Goal: Book appointment/travel/reservation

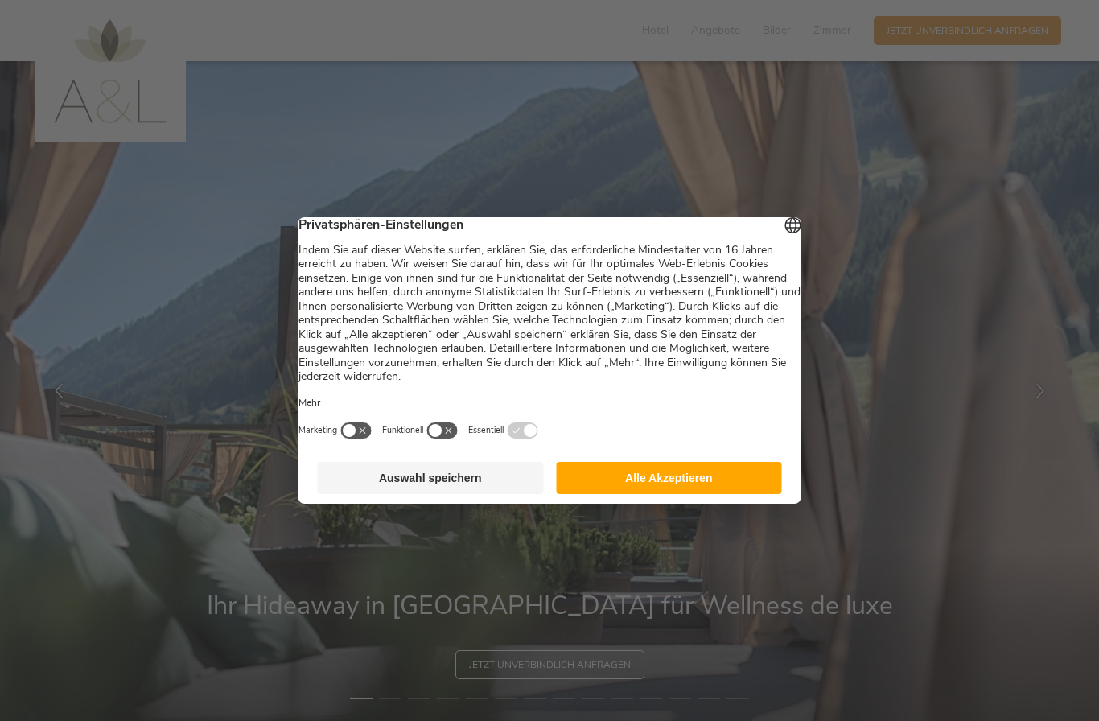
click at [706, 486] on button "Alle Akzeptieren" at bounding box center [669, 478] width 226 height 32
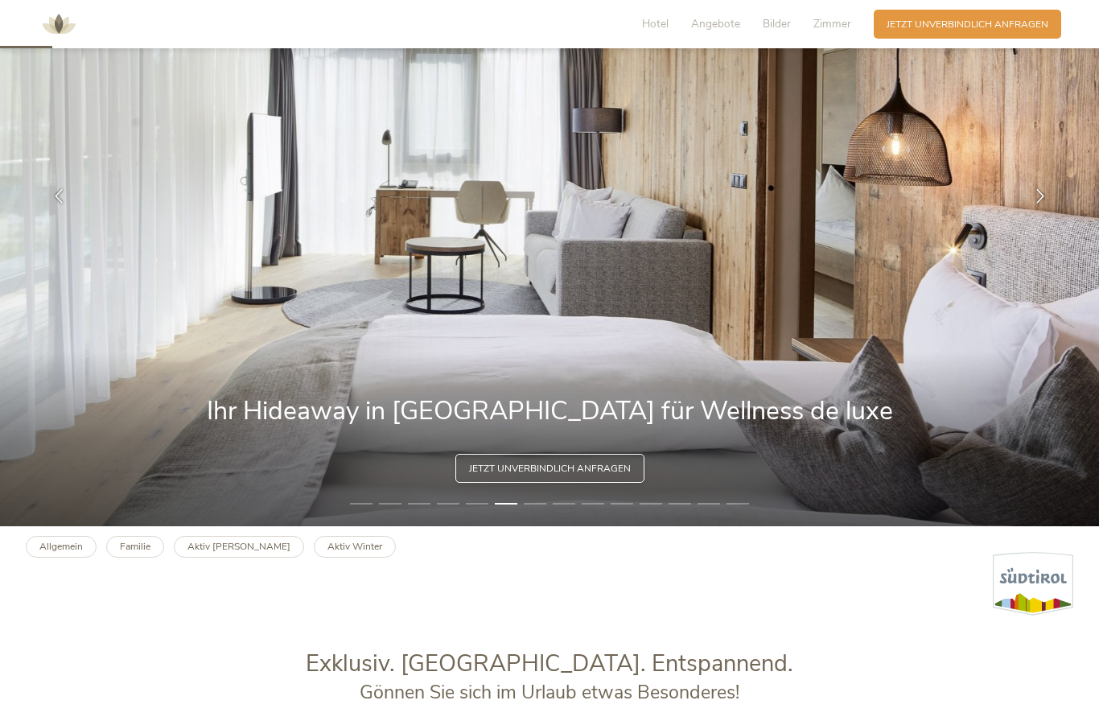
click at [607, 469] on span "Jetzt unverbindlich anfragen" at bounding box center [550, 469] width 162 height 14
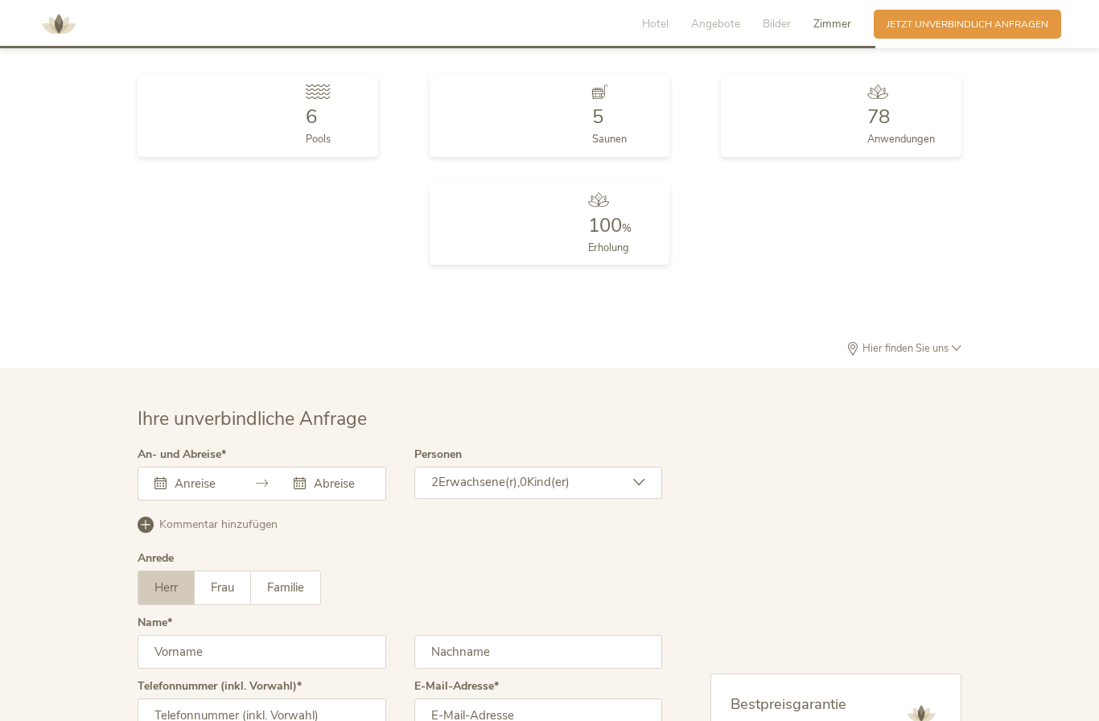
scroll to position [4099, 0]
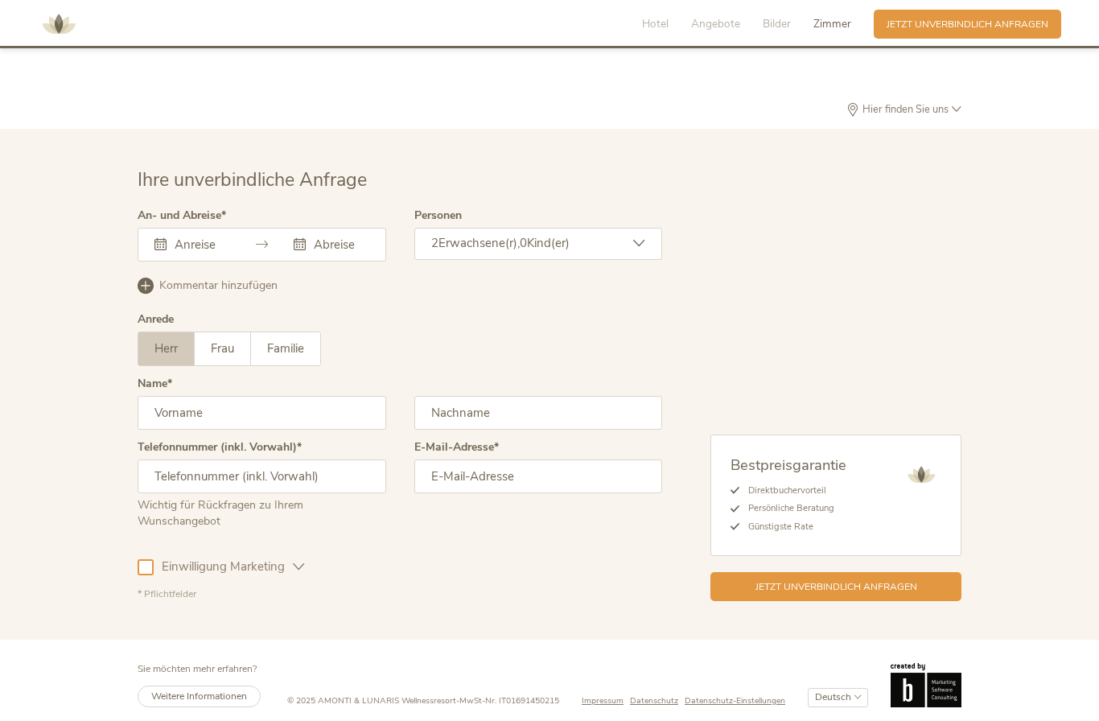
click at [183, 237] on input "text" at bounding box center [200, 245] width 59 height 16
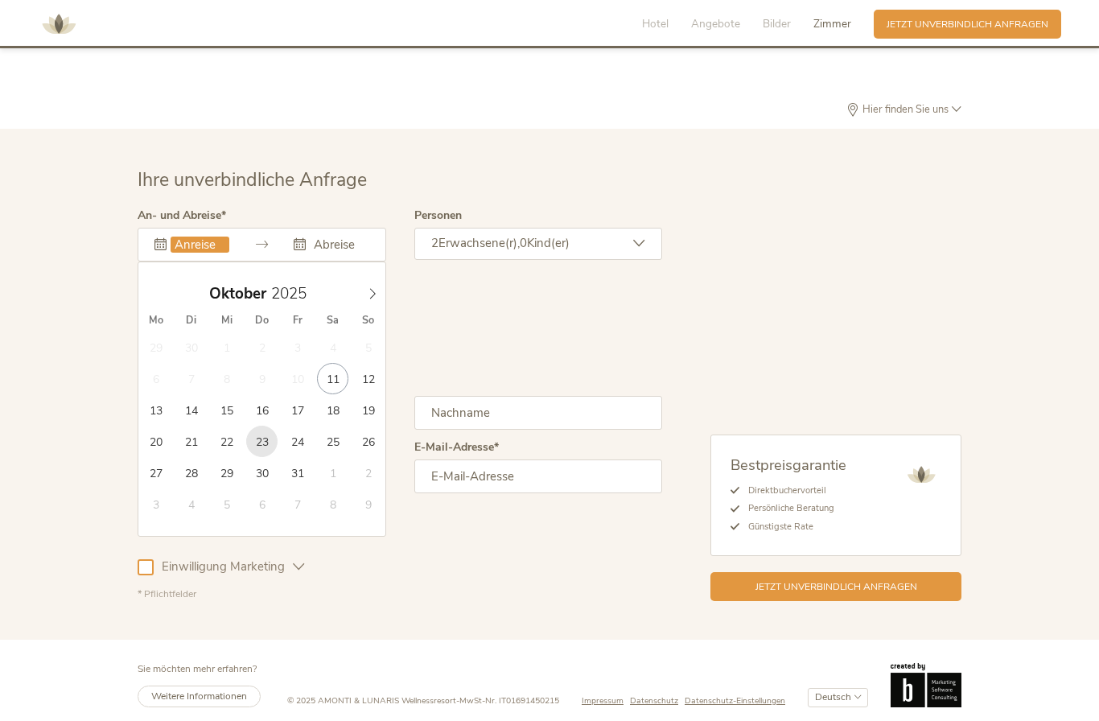
type input "[DATE]"
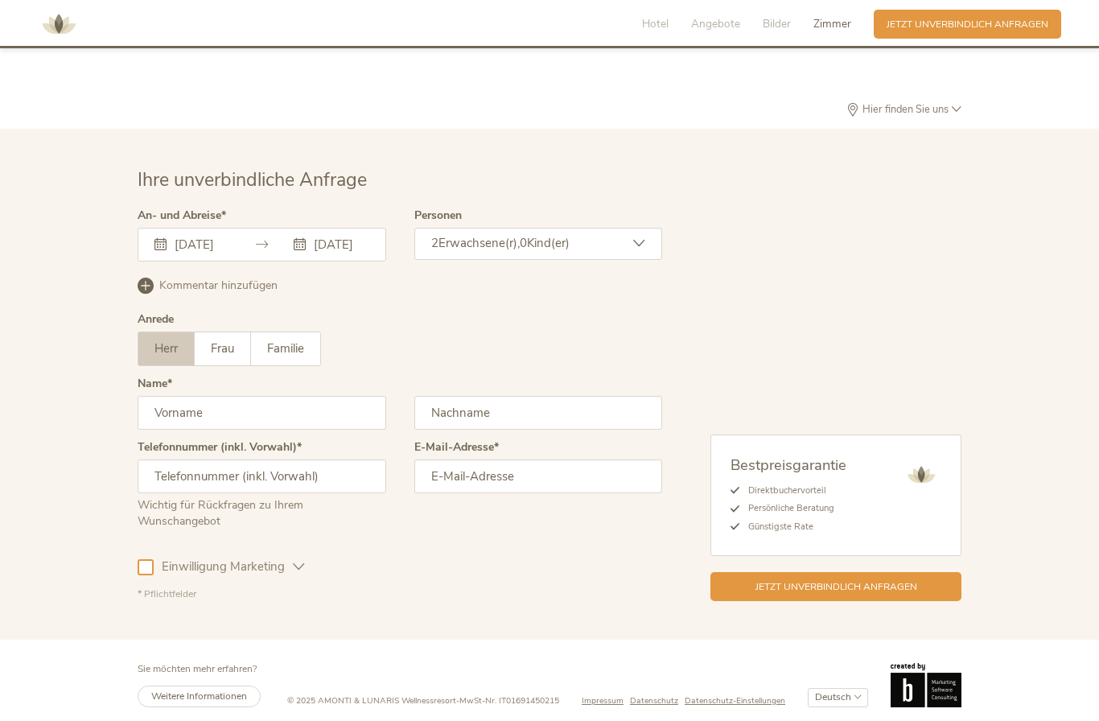
click at [236, 404] on input "text" at bounding box center [262, 413] width 249 height 34
type input "[PERSON_NAME]"
click at [525, 408] on input "text" at bounding box center [538, 413] width 249 height 34
type input "Krösbacher"
click at [512, 476] on input "email" at bounding box center [538, 476] width 249 height 34
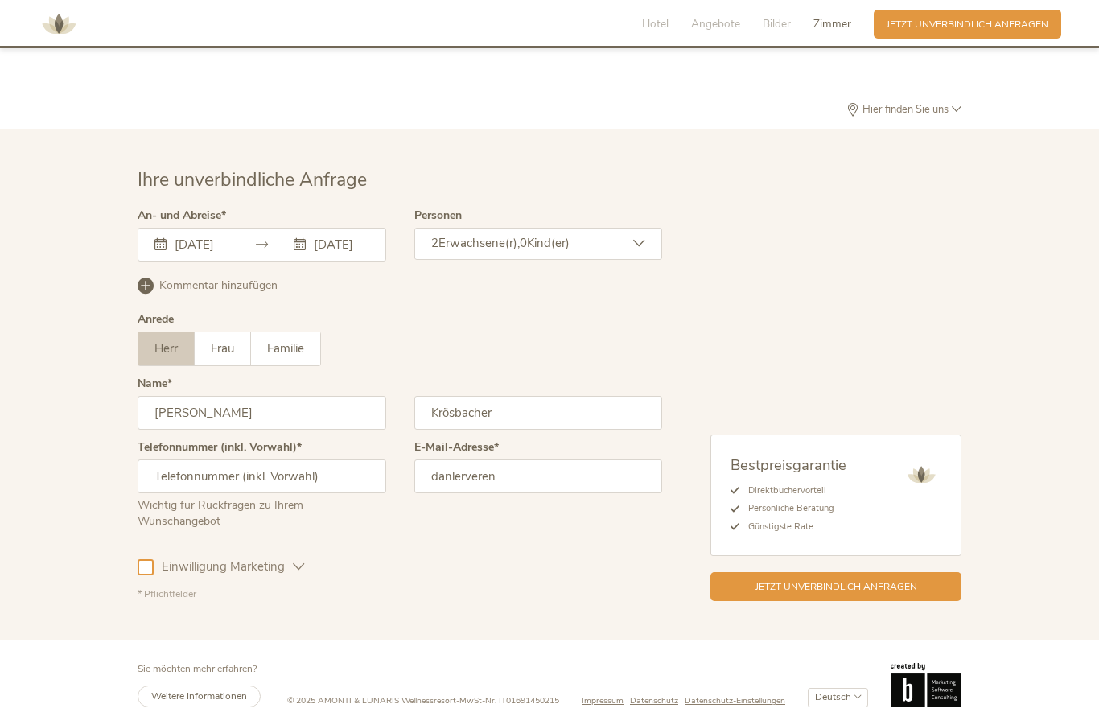
type input "danlerverena"
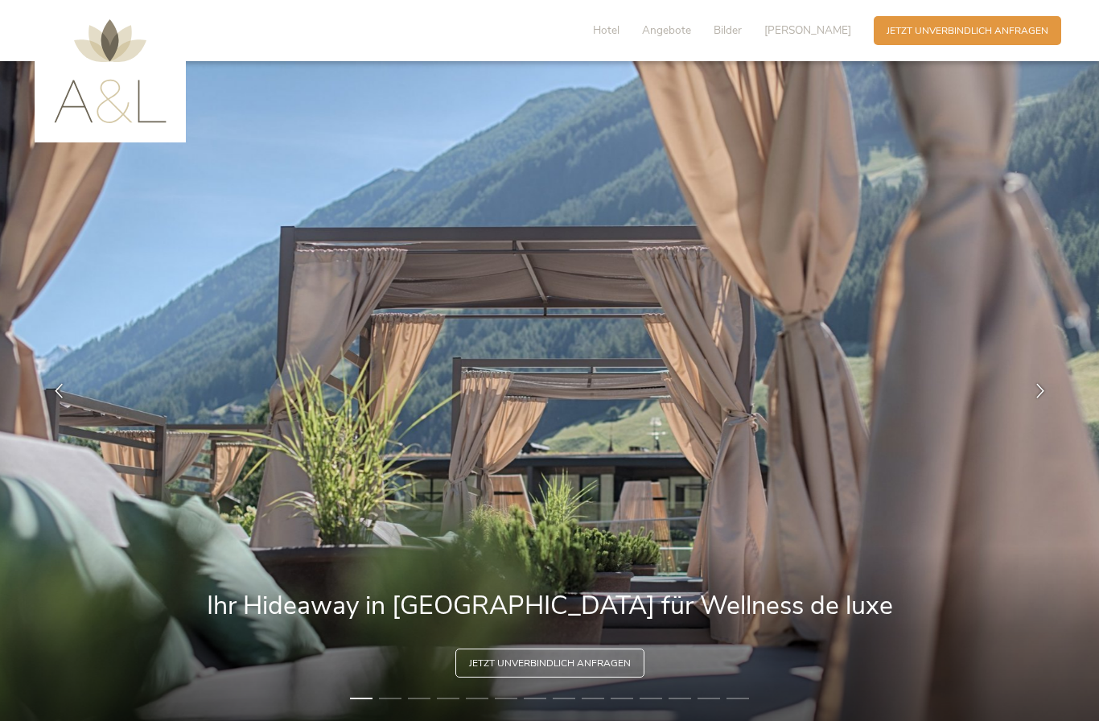
click at [611, 675] on div "Jetzt unverbindlich anfragen" at bounding box center [549, 662] width 189 height 29
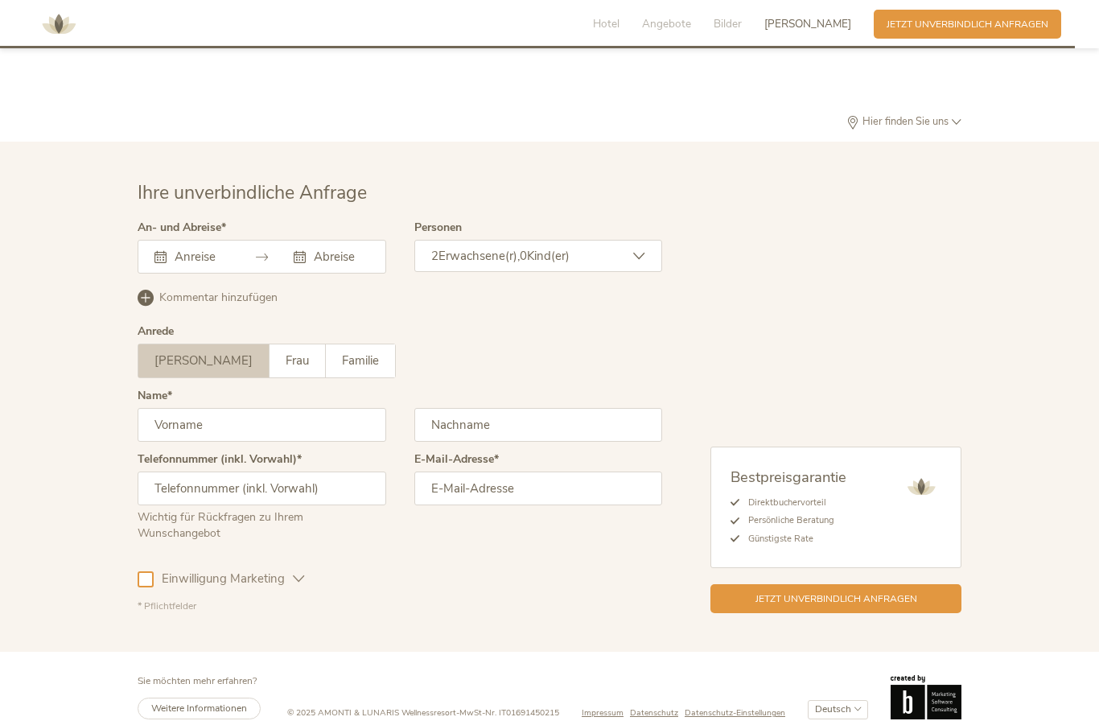
scroll to position [4099, 0]
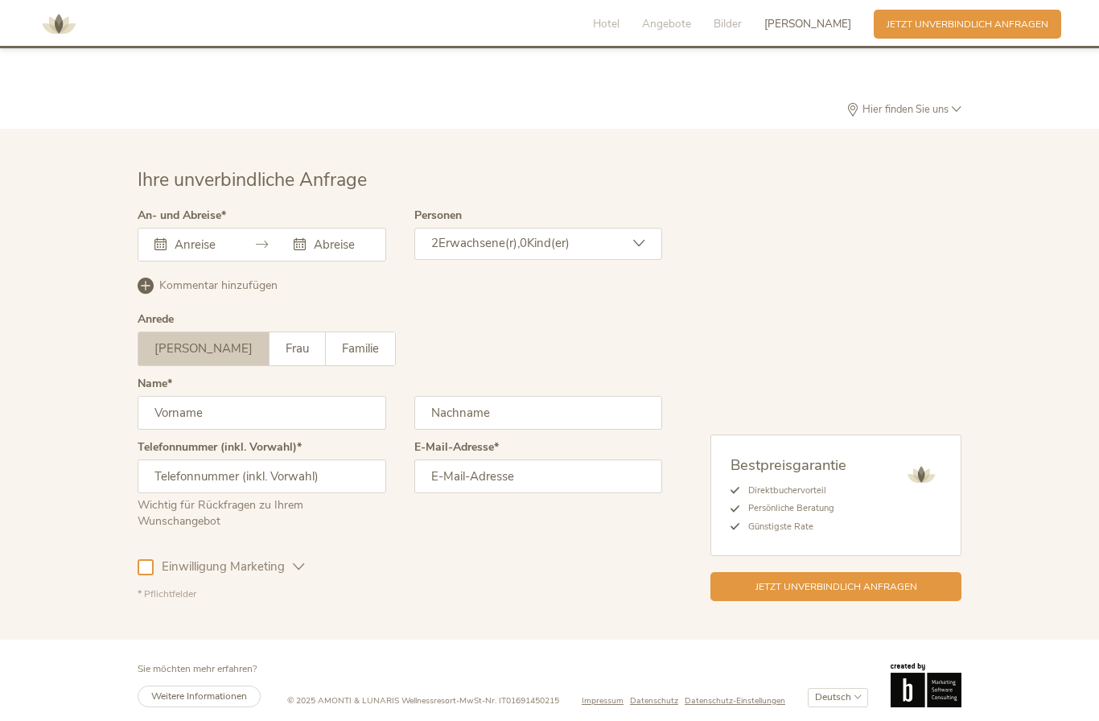
click at [527, 479] on input "email" at bounding box center [538, 476] width 249 height 34
type input "[EMAIL_ADDRESS][DOMAIN_NAME]"
click at [286, 343] on span "Frau" at bounding box center [297, 348] width 23 height 16
click at [221, 402] on input "text" at bounding box center [262, 413] width 249 height 34
type input "Verena"
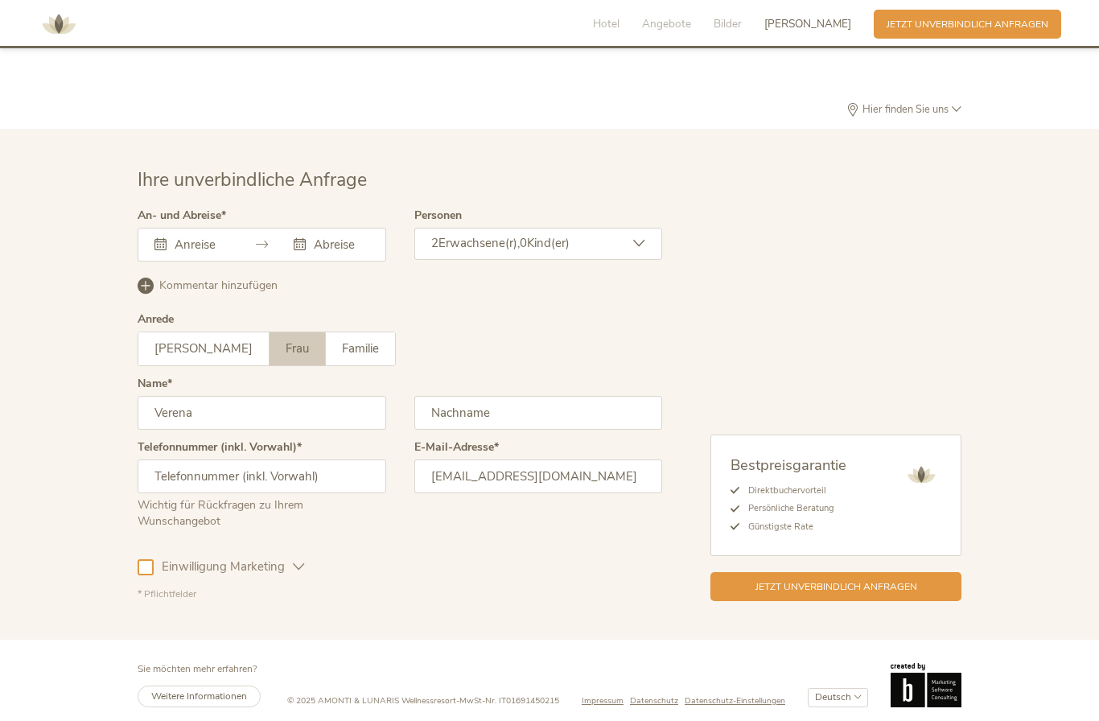
click at [514, 405] on input "text" at bounding box center [538, 413] width 249 height 34
type input "Krösbacher"
click at [171, 242] on div "Oktober 2025 Mo Di Mi Do Fr Sa So 29 30 1 2 3 4 5 6 7 8 9 10 11 12 13 14 15 16 …" at bounding box center [262, 245] width 249 height 34
click at [212, 241] on div "Oktober 2025 Mo Di Mi Do Fr Sa So 29 30 1 2 3 4 5 6 7 8 9 10 11 12 13 14 15 16 …" at bounding box center [262, 245] width 249 height 34
click at [195, 243] on div "Oktober 2025 Mo Di Mi Do Fr Sa So 29 30 1 2 3 4 5 6 7 8 9 10 11 12 13 14 15 16 …" at bounding box center [262, 245] width 249 height 34
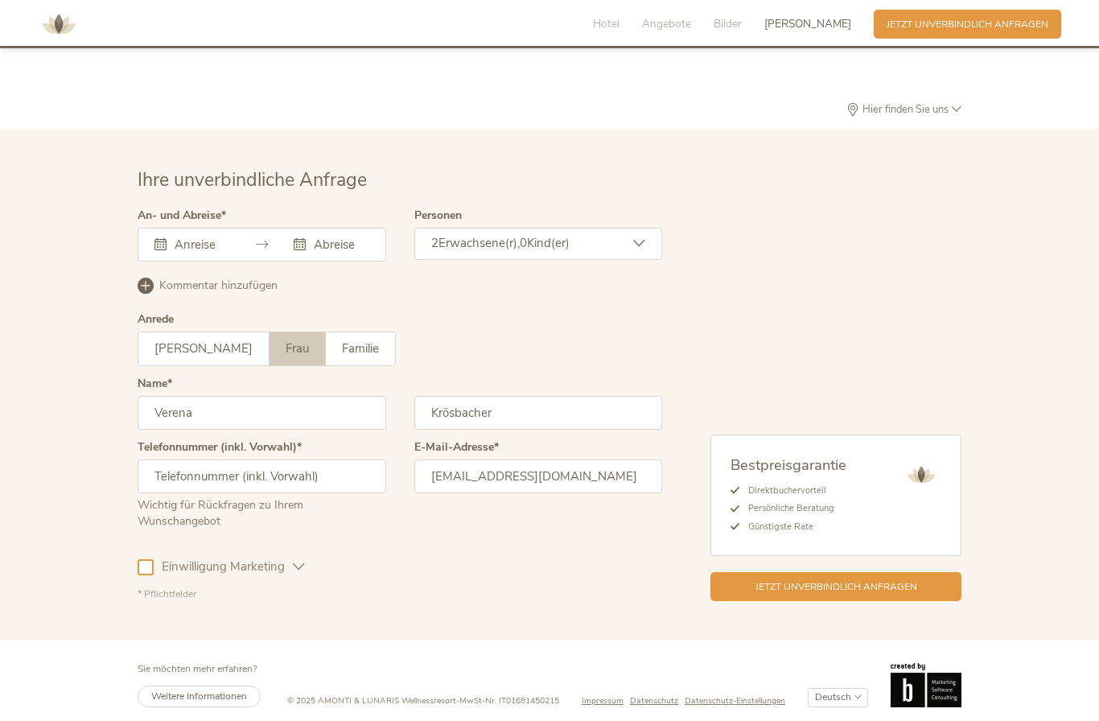
click at [161, 228] on div at bounding box center [262, 245] width 249 height 34
click at [291, 228] on div "Dieses Feld muss ausgefüllt werden." at bounding box center [262, 245] width 249 height 34
click at [259, 238] on icon at bounding box center [262, 244] width 12 height 12
click at [165, 238] on icon at bounding box center [160, 244] width 12 height 12
click at [212, 237] on input "text" at bounding box center [200, 245] width 59 height 16
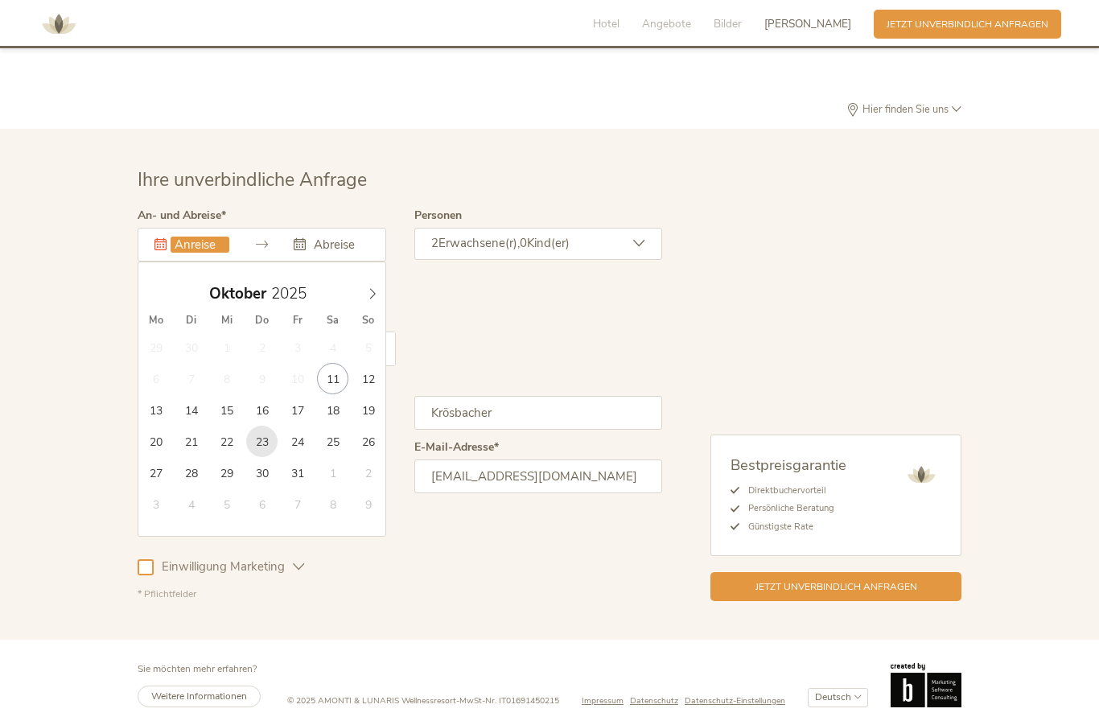
type input "[DATE]"
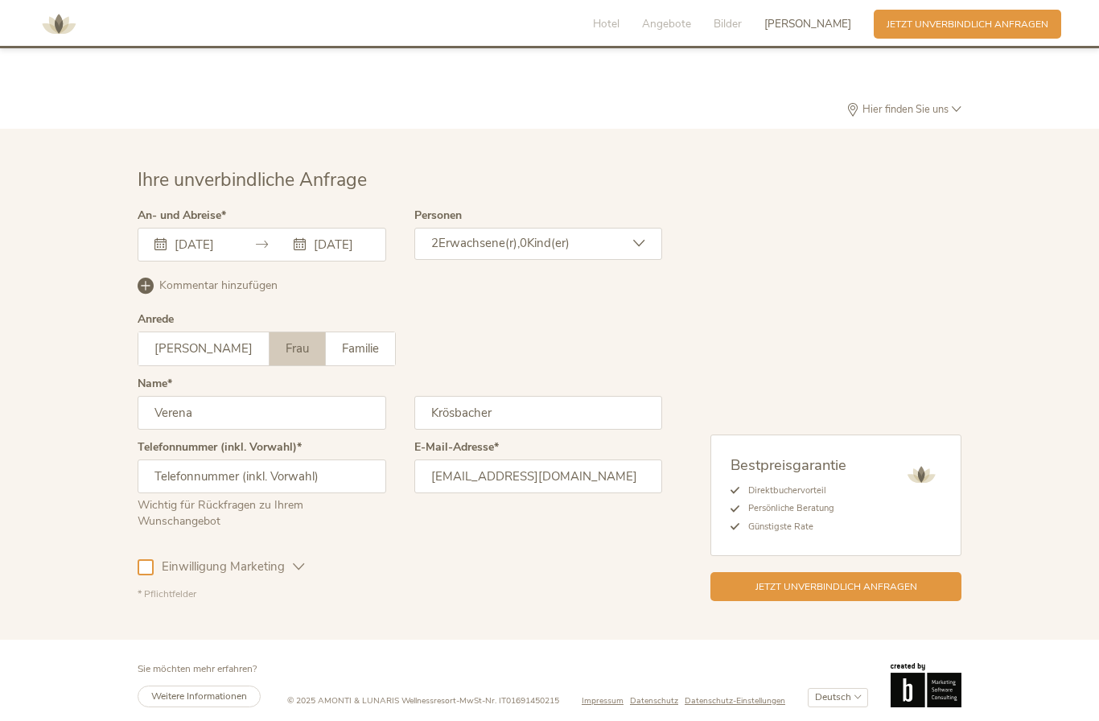
click at [362, 237] on input "01.11.2025" at bounding box center [339, 245] width 59 height 16
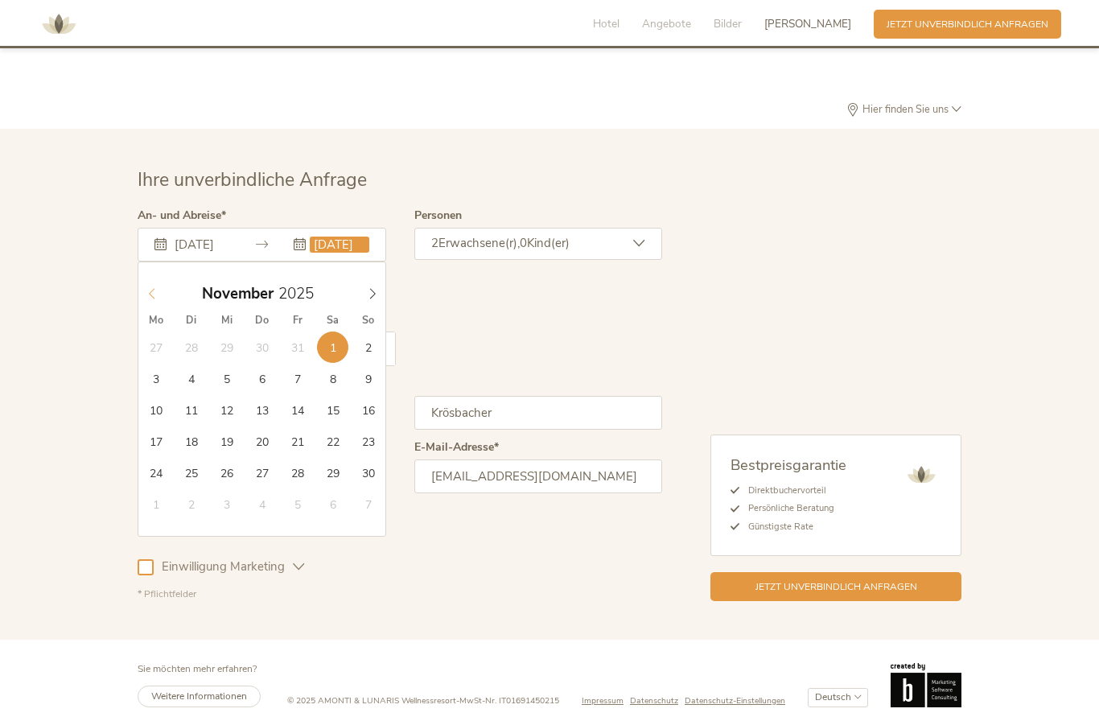
click at [152, 289] on div "November 2025" at bounding box center [262, 293] width 248 height 31
type input "[DATE]"
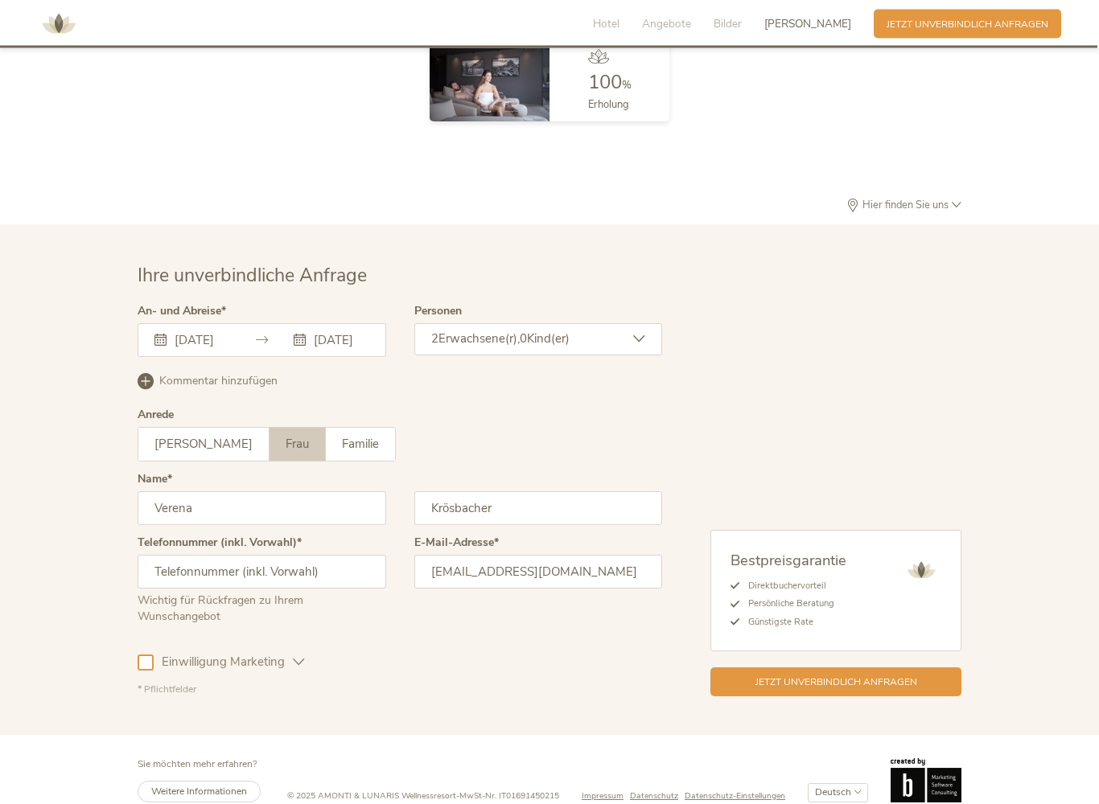
scroll to position [4092, 0]
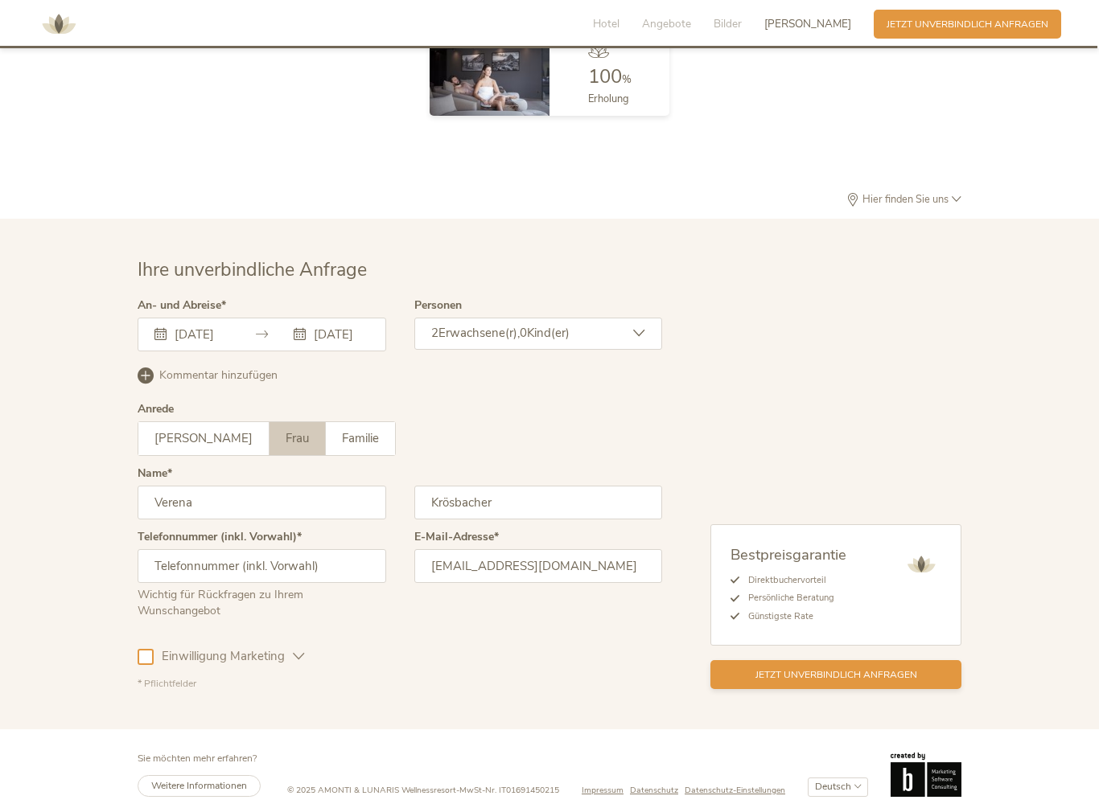
click at [874, 676] on div "Jetzt unverbindlich anfragen" at bounding box center [835, 674] width 251 height 29
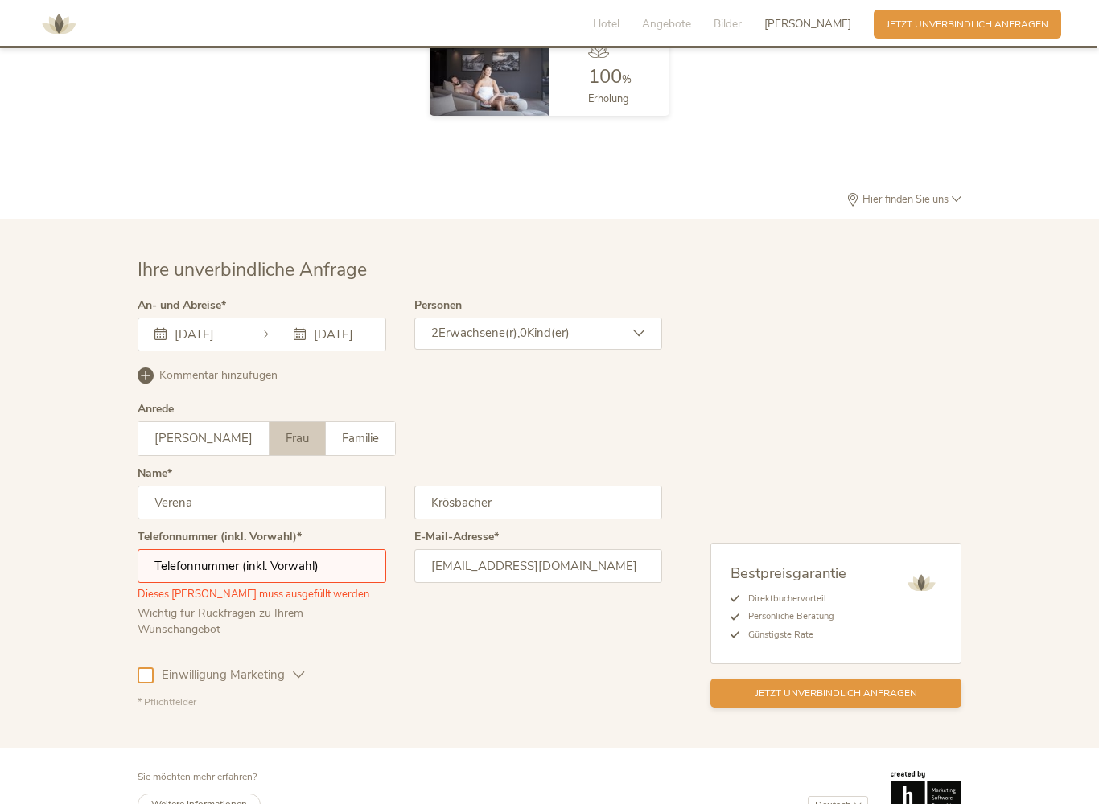
scroll to position [4117, 0]
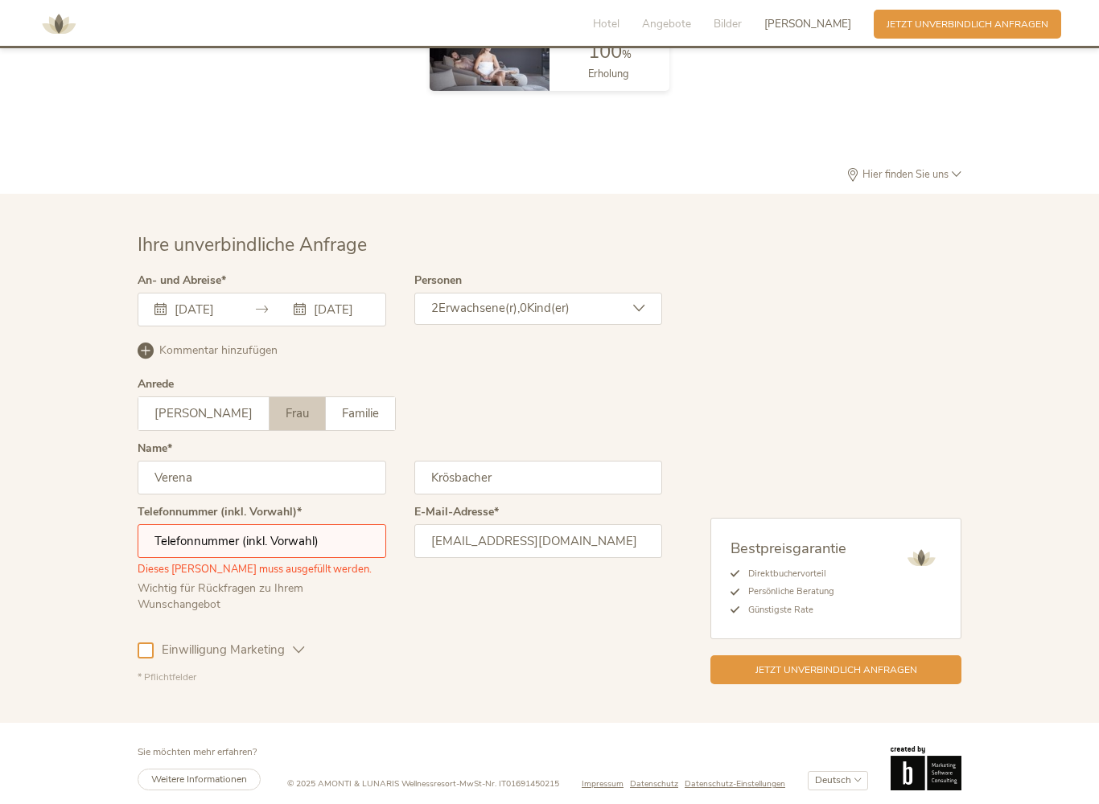
click at [195, 535] on input "text" at bounding box center [262, 541] width 249 height 34
click at [156, 549] on input "06643854948" at bounding box center [262, 541] width 249 height 34
click at [330, 541] on input "06643854948" at bounding box center [262, 541] width 249 height 34
click at [155, 537] on input "06643854948" at bounding box center [262, 541] width 249 height 34
type input "+4306643854948"
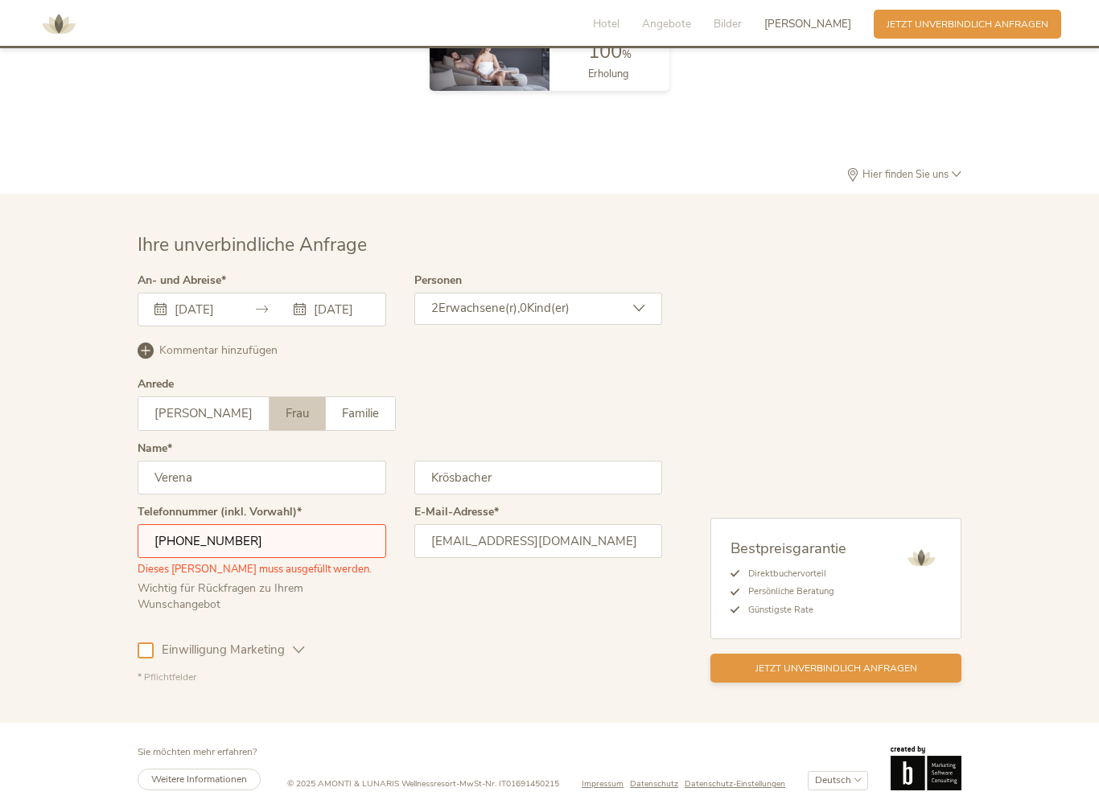
click at [851, 664] on span "Jetzt unverbindlich anfragen" at bounding box center [836, 669] width 162 height 14
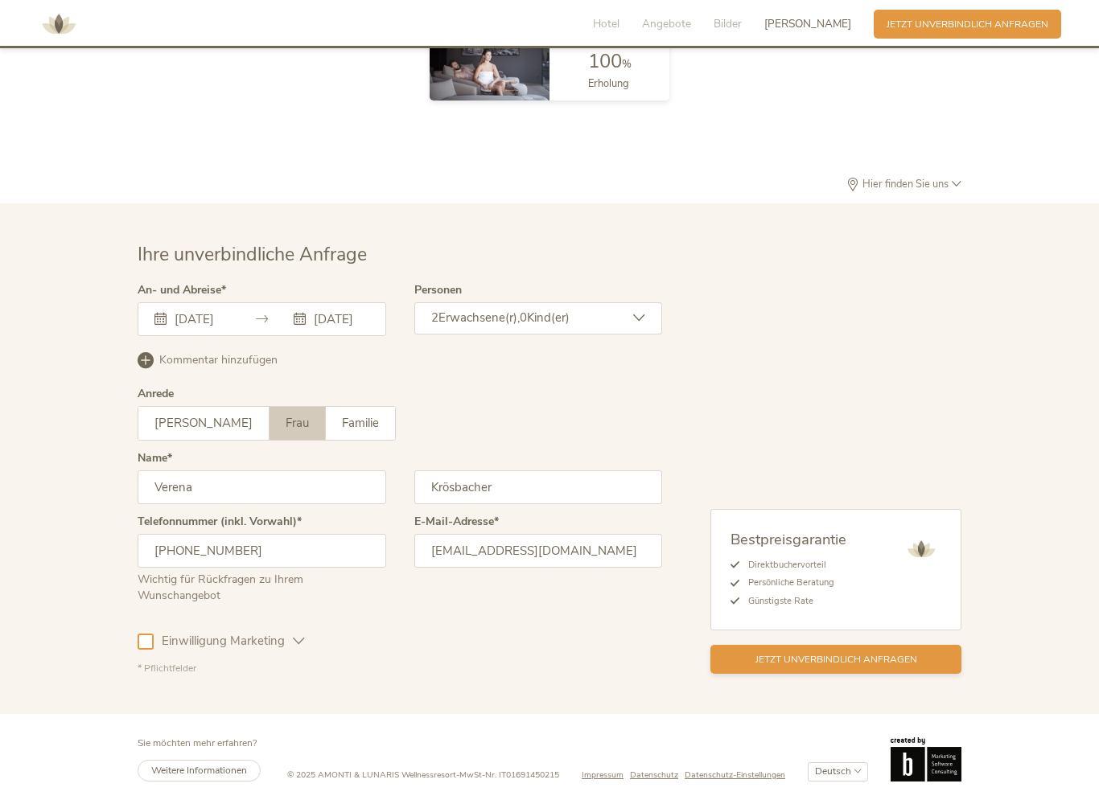
scroll to position [4099, 0]
